Goal: Navigation & Orientation: Find specific page/section

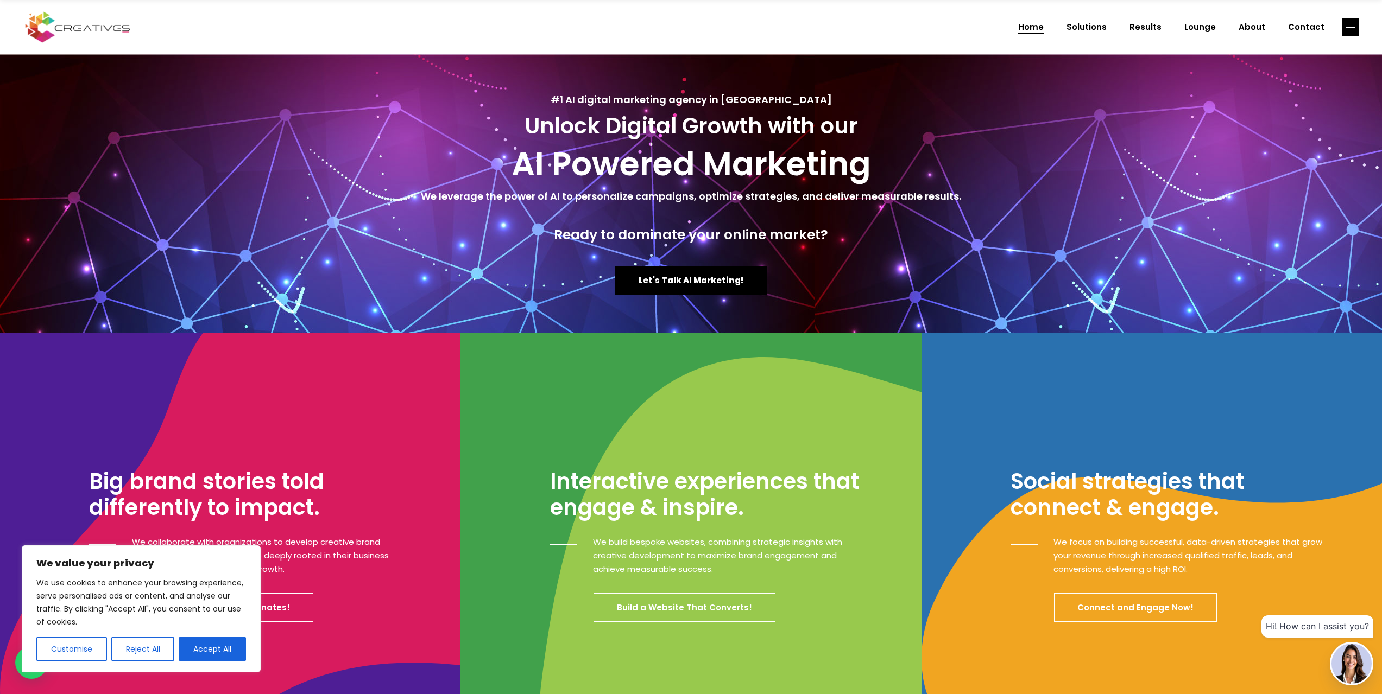
click at [1346, 32] on rect "link" at bounding box center [1350, 26] width 17 height 17
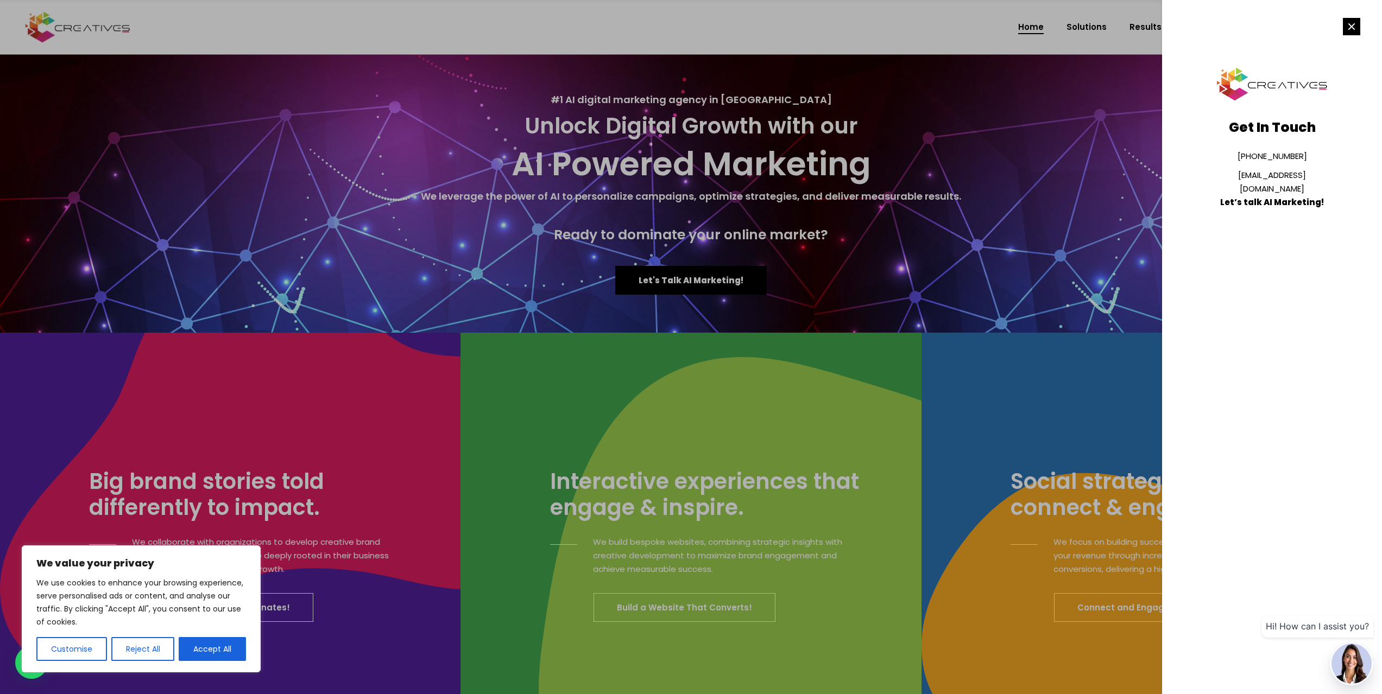
click at [1349, 27] on rect "link" at bounding box center [1351, 26] width 17 height 17
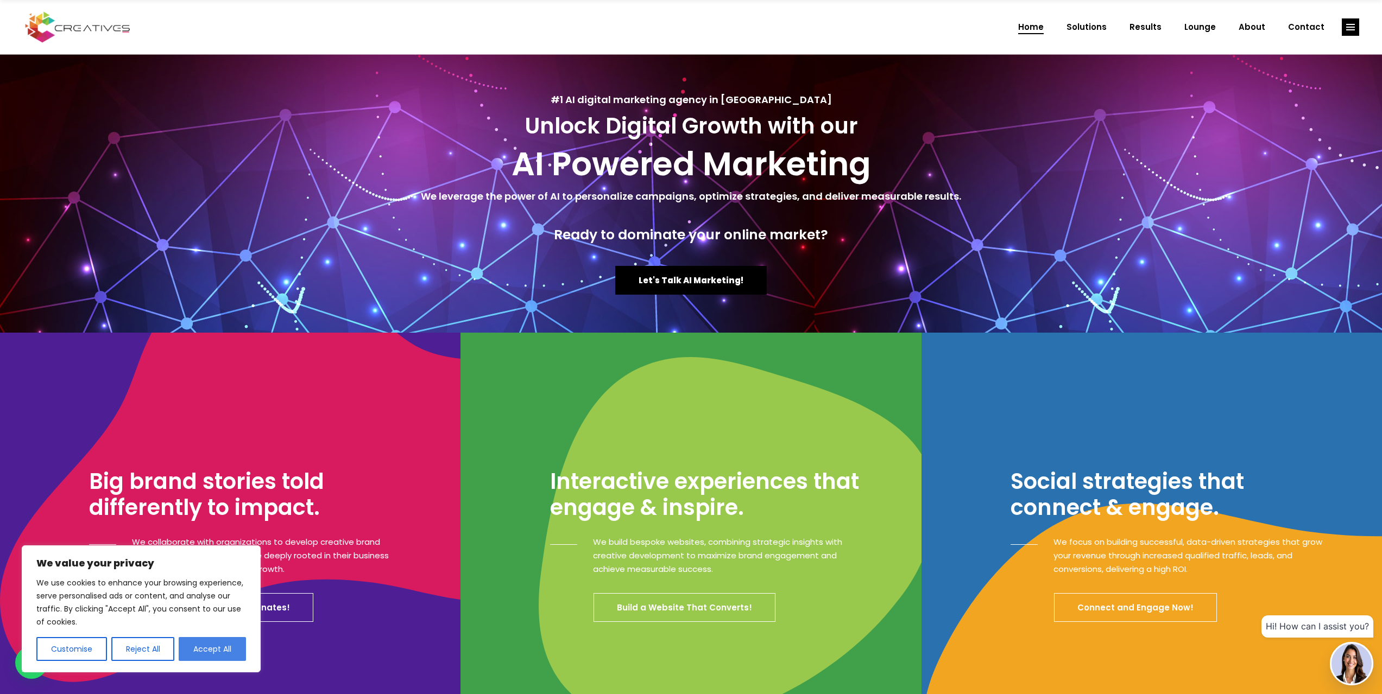
click at [218, 652] on button "Accept All" at bounding box center [212, 649] width 67 height 24
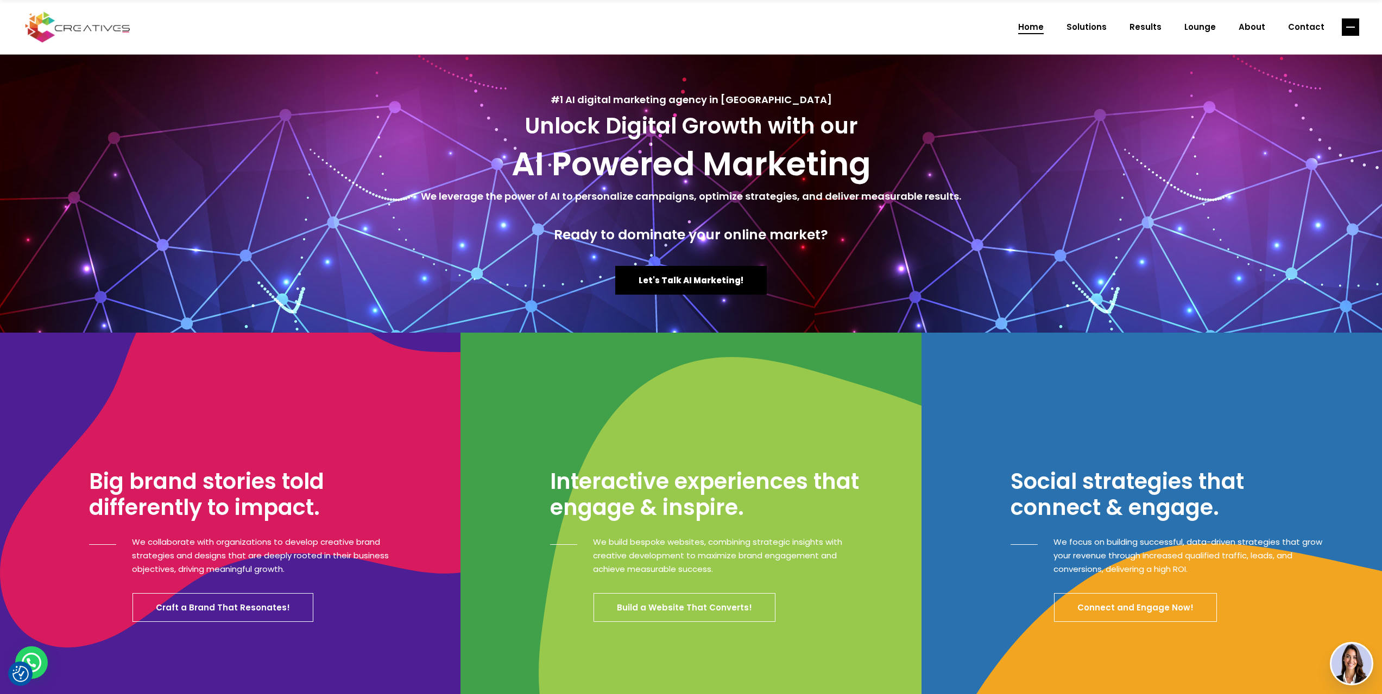
click at [1343, 30] on rect "link" at bounding box center [1350, 26] width 17 height 17
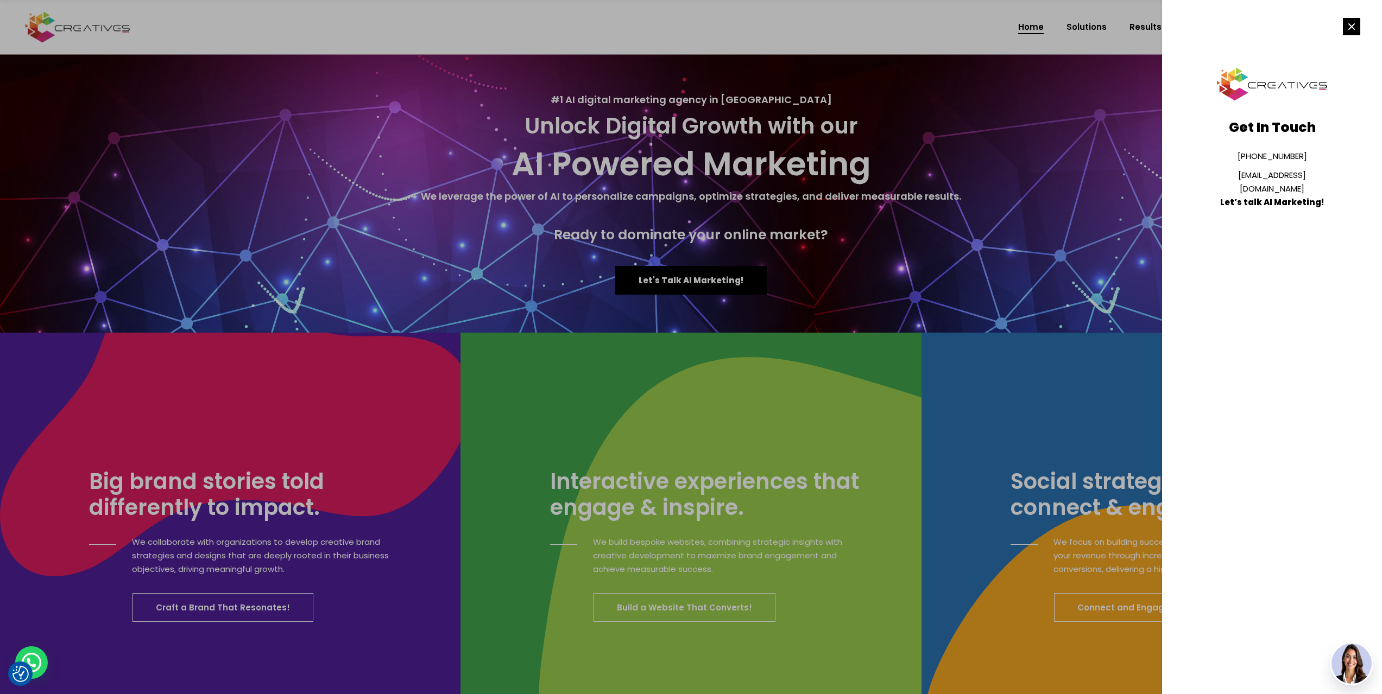
click at [1343, 30] on rect "link" at bounding box center [1351, 26] width 17 height 17
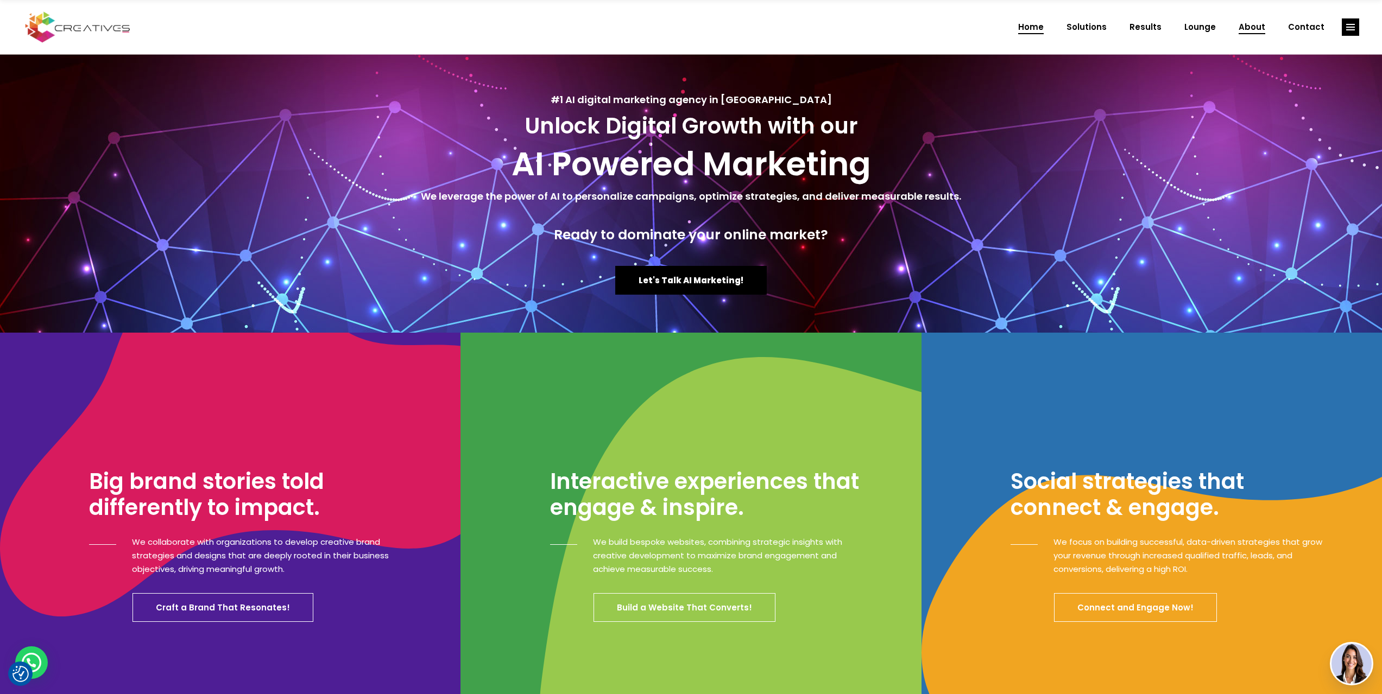
click at [1264, 32] on span "About" at bounding box center [1251, 27] width 27 height 28
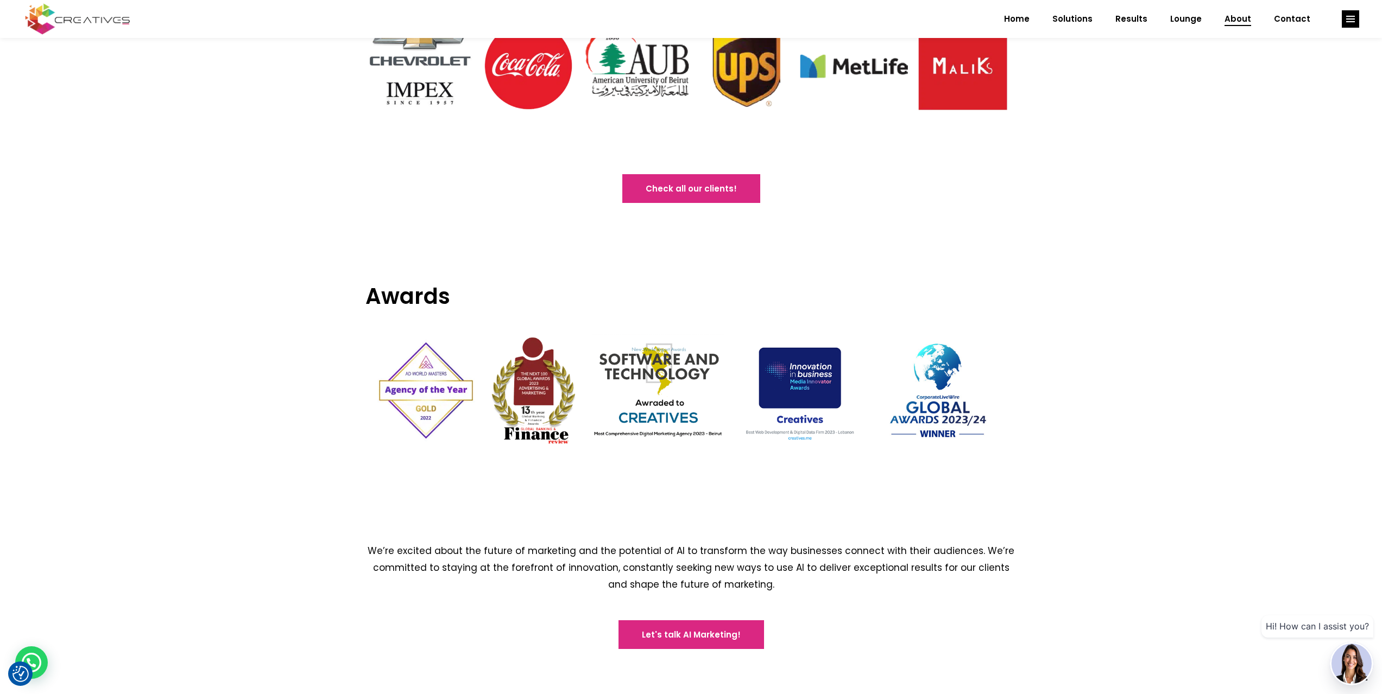
scroll to position [1263, 0]
